Goal: Find specific page/section: Find specific page/section

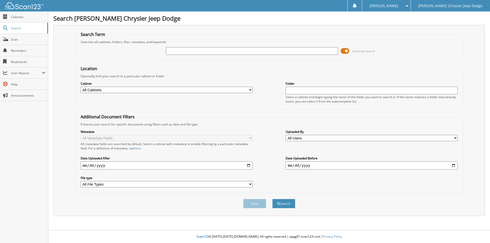
click at [247, 90] on select "All Cabinets ACCOUNTS RECEIVABLE PARTS INVOICES PAYABLES PAYROLL SERVICE CONTRA…" at bounding box center [167, 90] width 172 height 6
select select "6453"
click at [81, 87] on select "All Cabinets ACCOUNTS RECEIVABLE PARTS INVOICES PAYABLES PAYROLL SERVICE CONTRA…" at bounding box center [167, 90] width 172 height 6
click at [179, 51] on input "text" at bounding box center [252, 51] width 172 height 8
type input "[PERSON_NAME]"
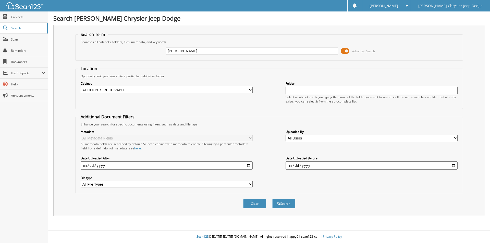
click at [273, 199] on button "Search" at bounding box center [284, 203] width 23 height 9
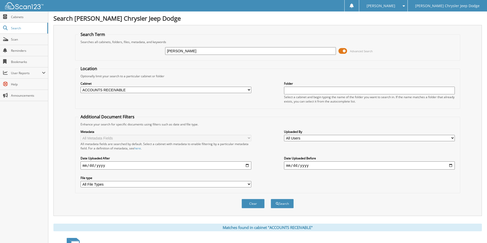
scroll to position [112, 0]
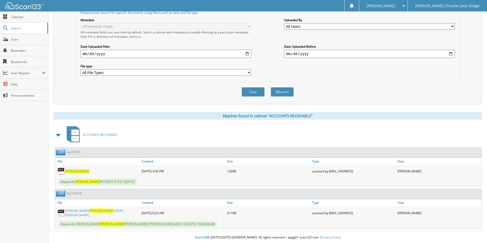
click at [72, 152] on link "ALLSTATE" at bounding box center [74, 152] width 14 height 4
